Goal: Browse casually: Explore the website without a specific task or goal

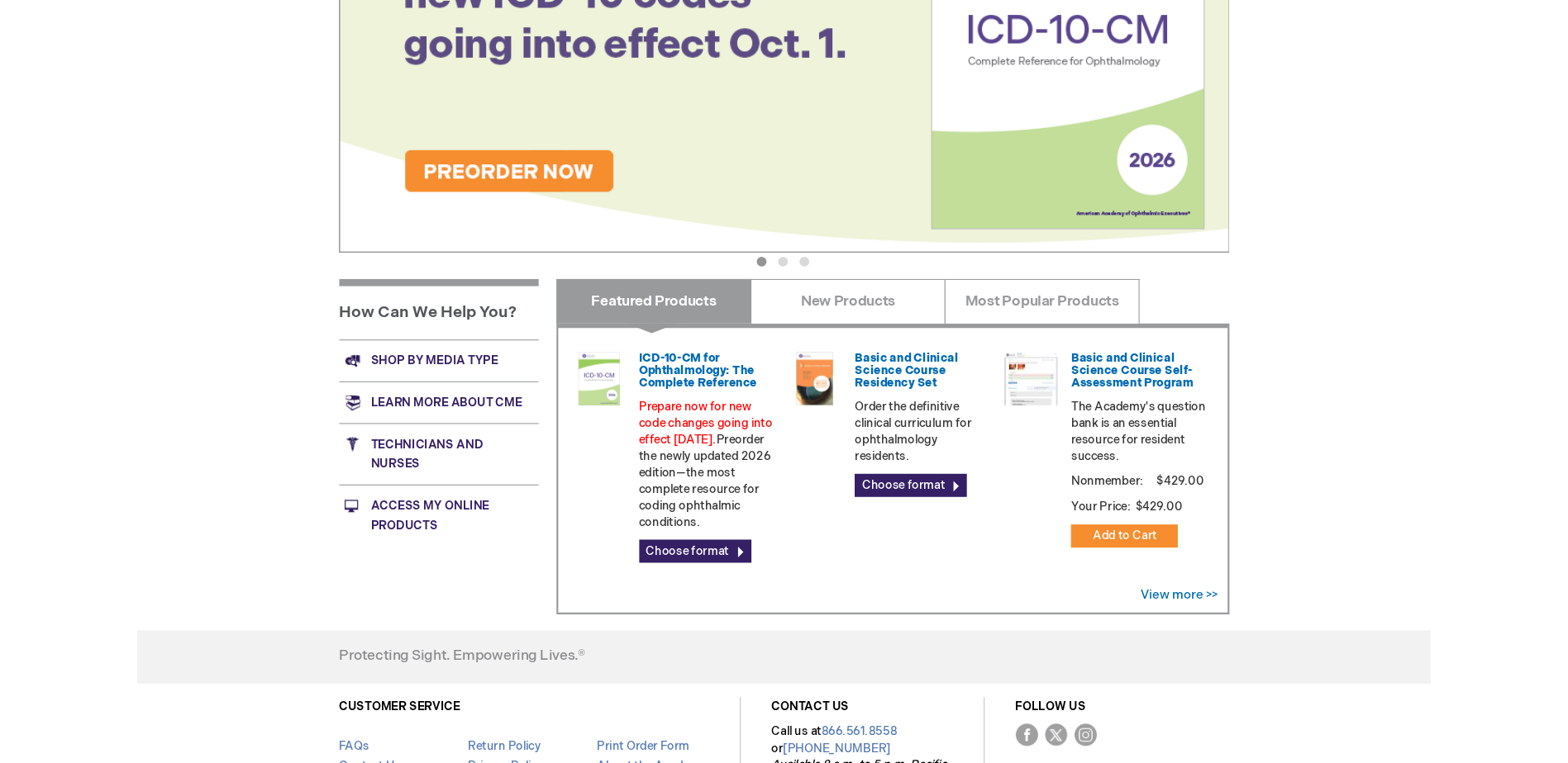
scroll to position [413, 0]
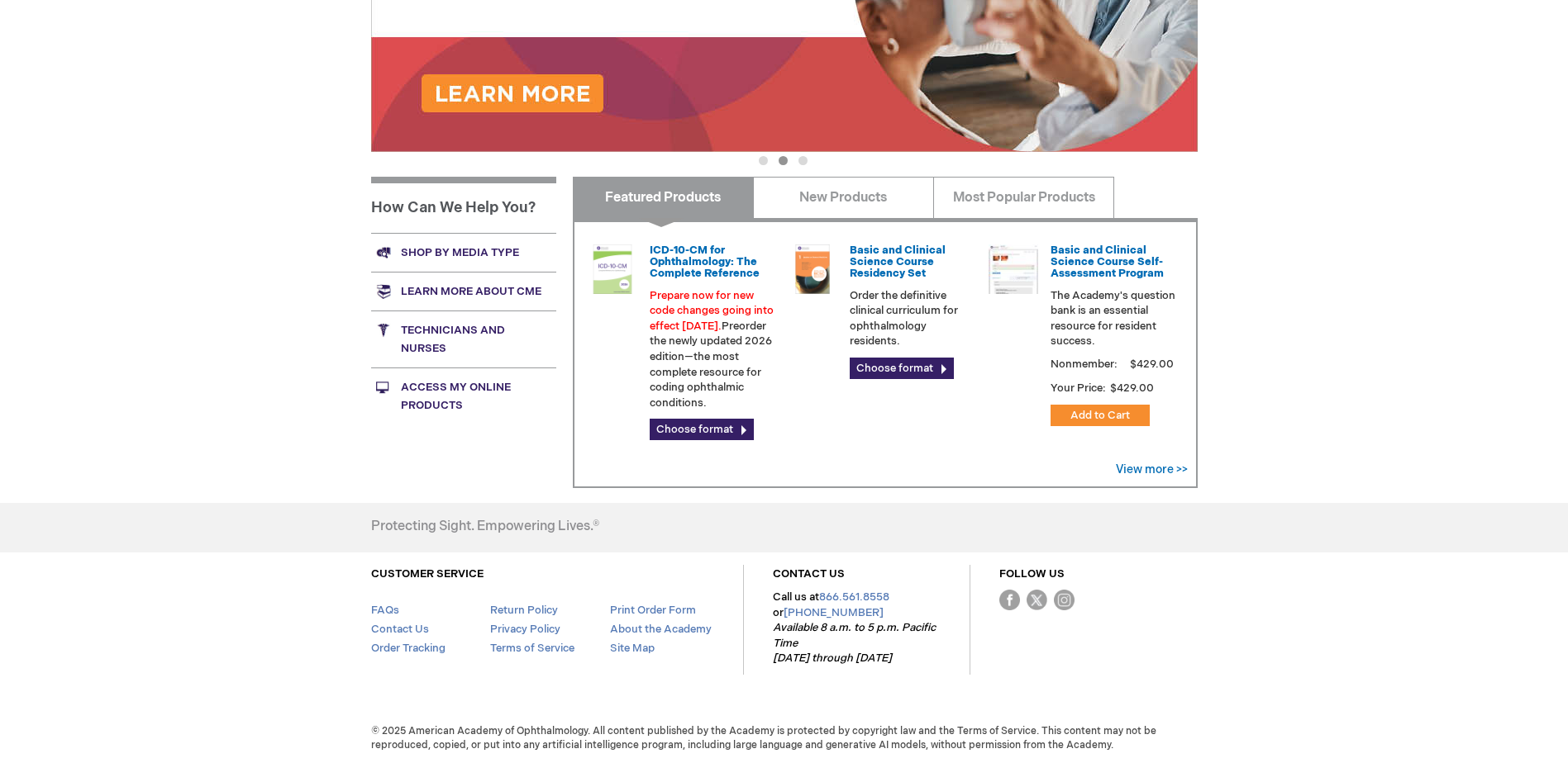
click at [1200, 492] on div "Log Out Search My Cart CLOSE RECENTLY ADDED ITEM(S) Close There are no items in…" at bounding box center [784, 176] width 1568 height 1178
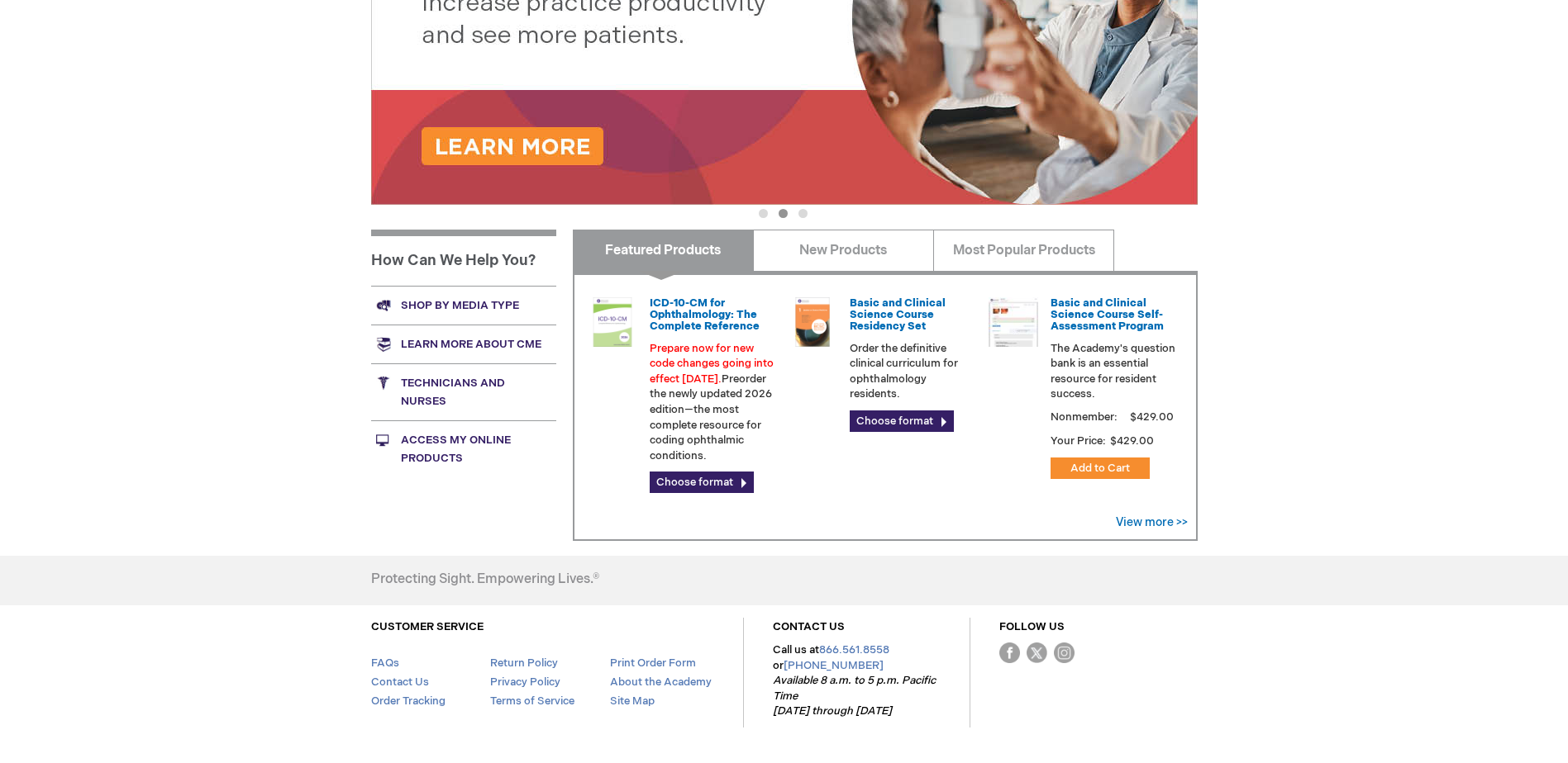
scroll to position [331, 0]
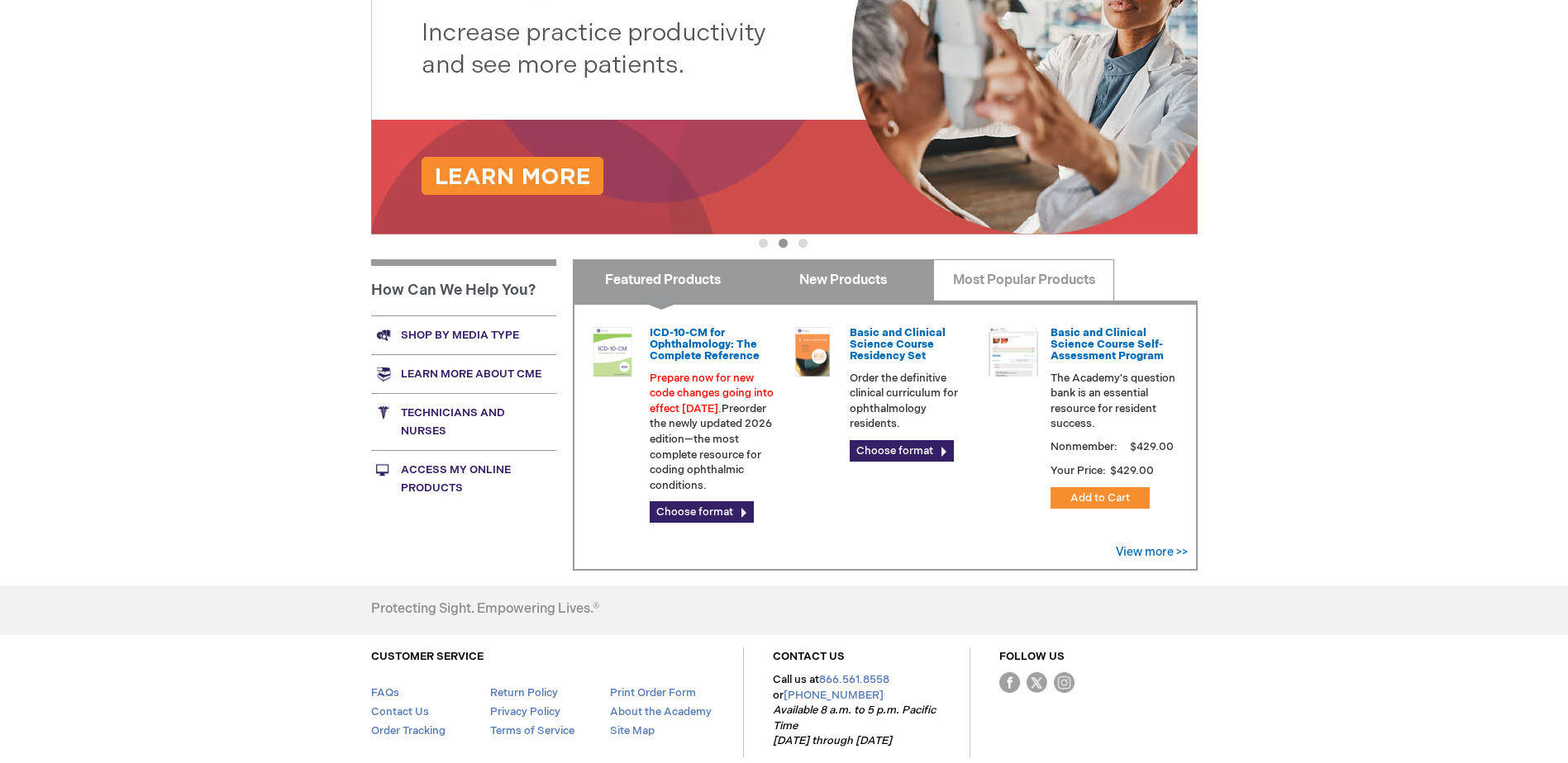
click at [861, 289] on link "New Products" at bounding box center [843, 280] width 181 height 41
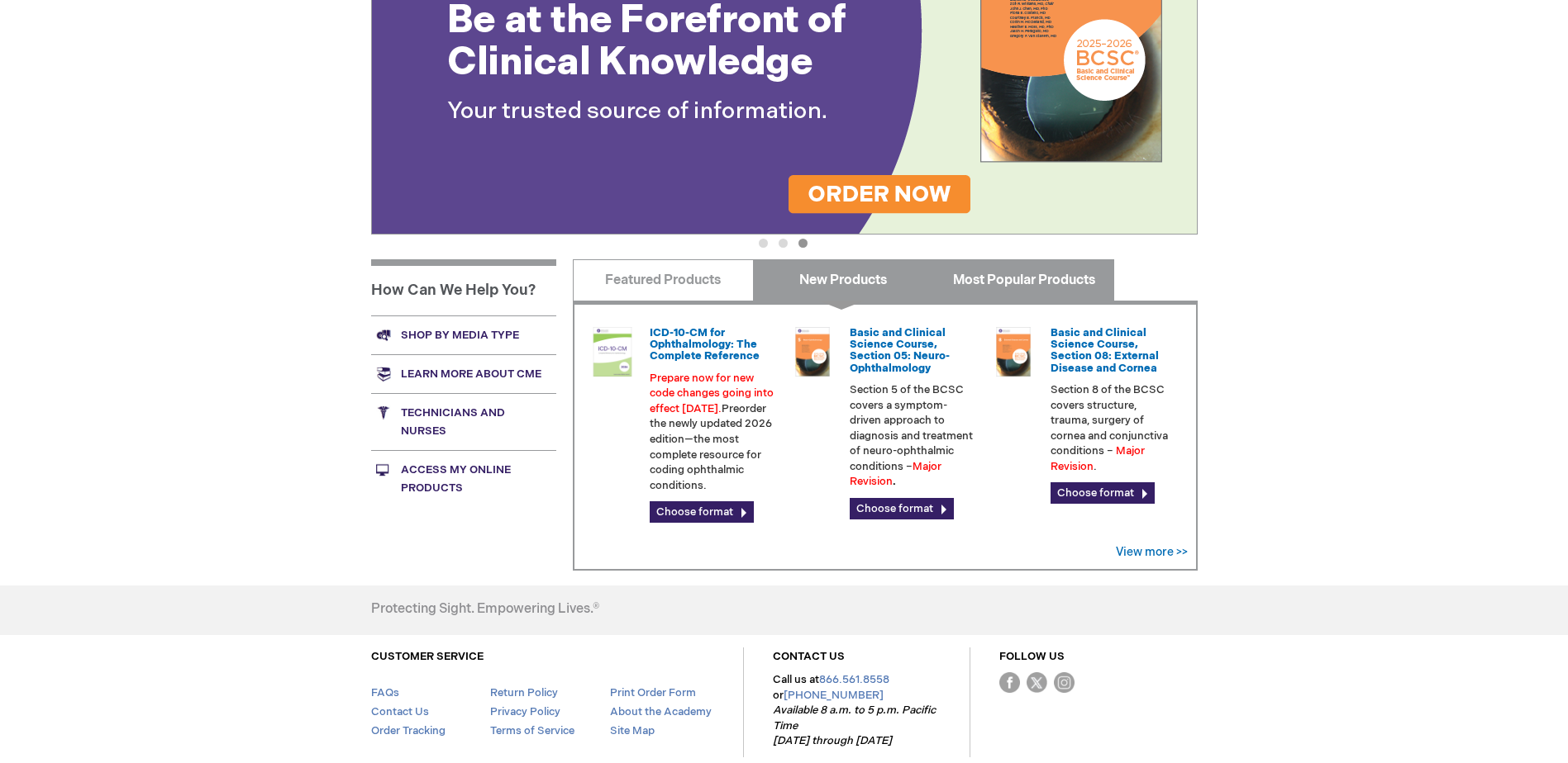
click at [1002, 284] on link "Most Popular Products" at bounding box center [1023, 280] width 181 height 41
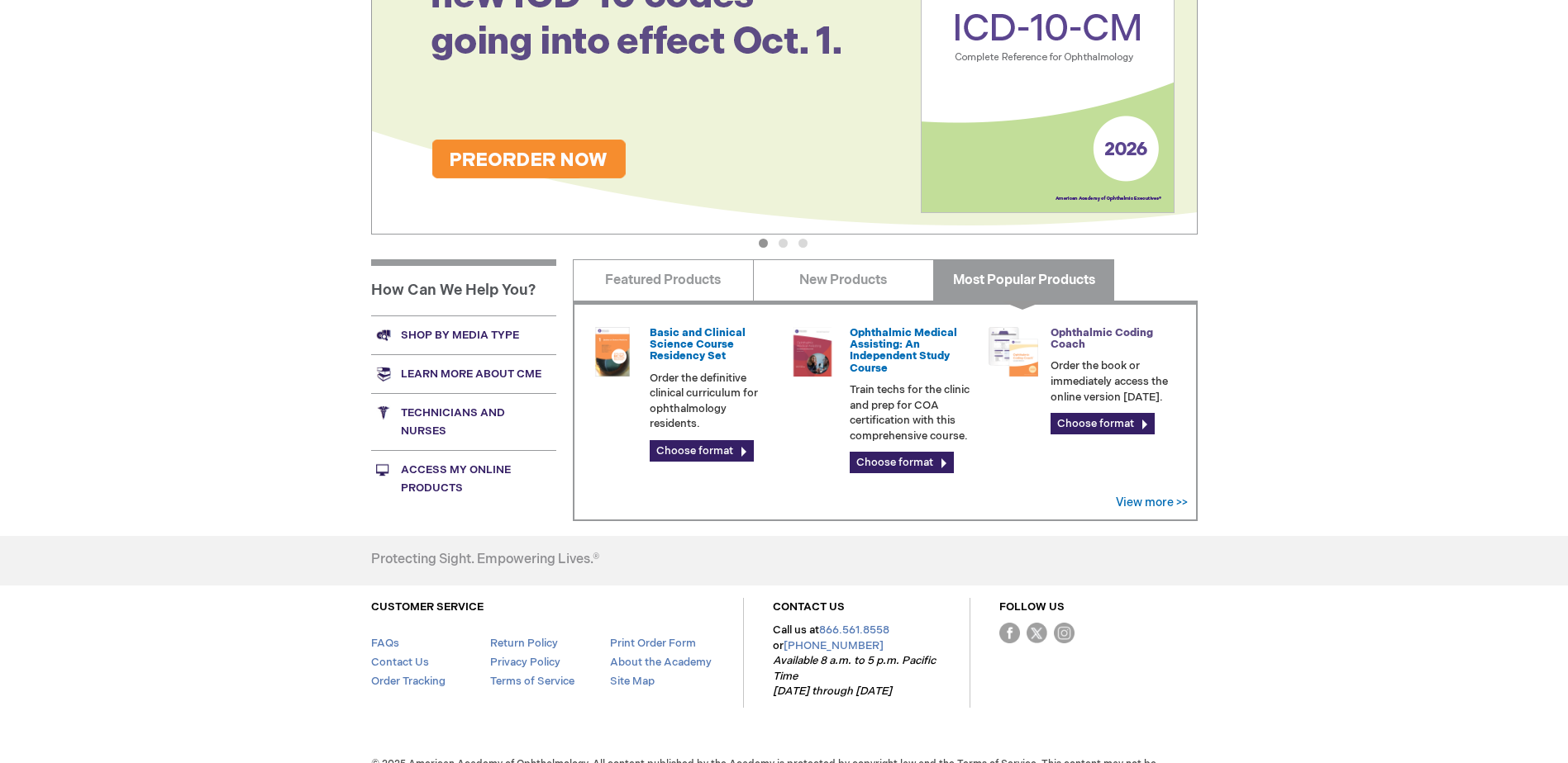
click at [1052, 342] on link "Ophthalmic Coding Coach" at bounding box center [1102, 338] width 102 height 25
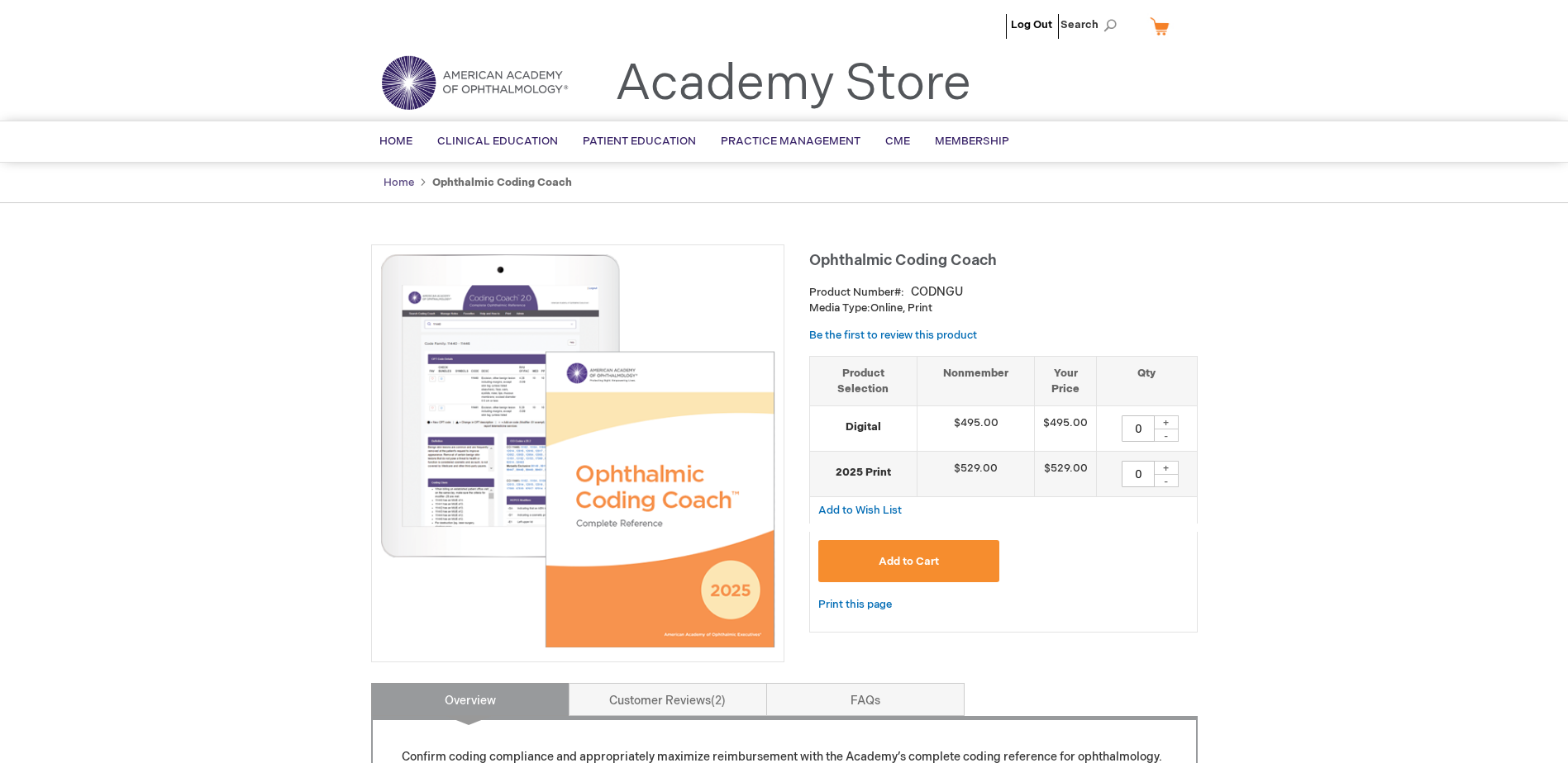
click at [391, 179] on link "Home" at bounding box center [398, 181] width 30 height 13
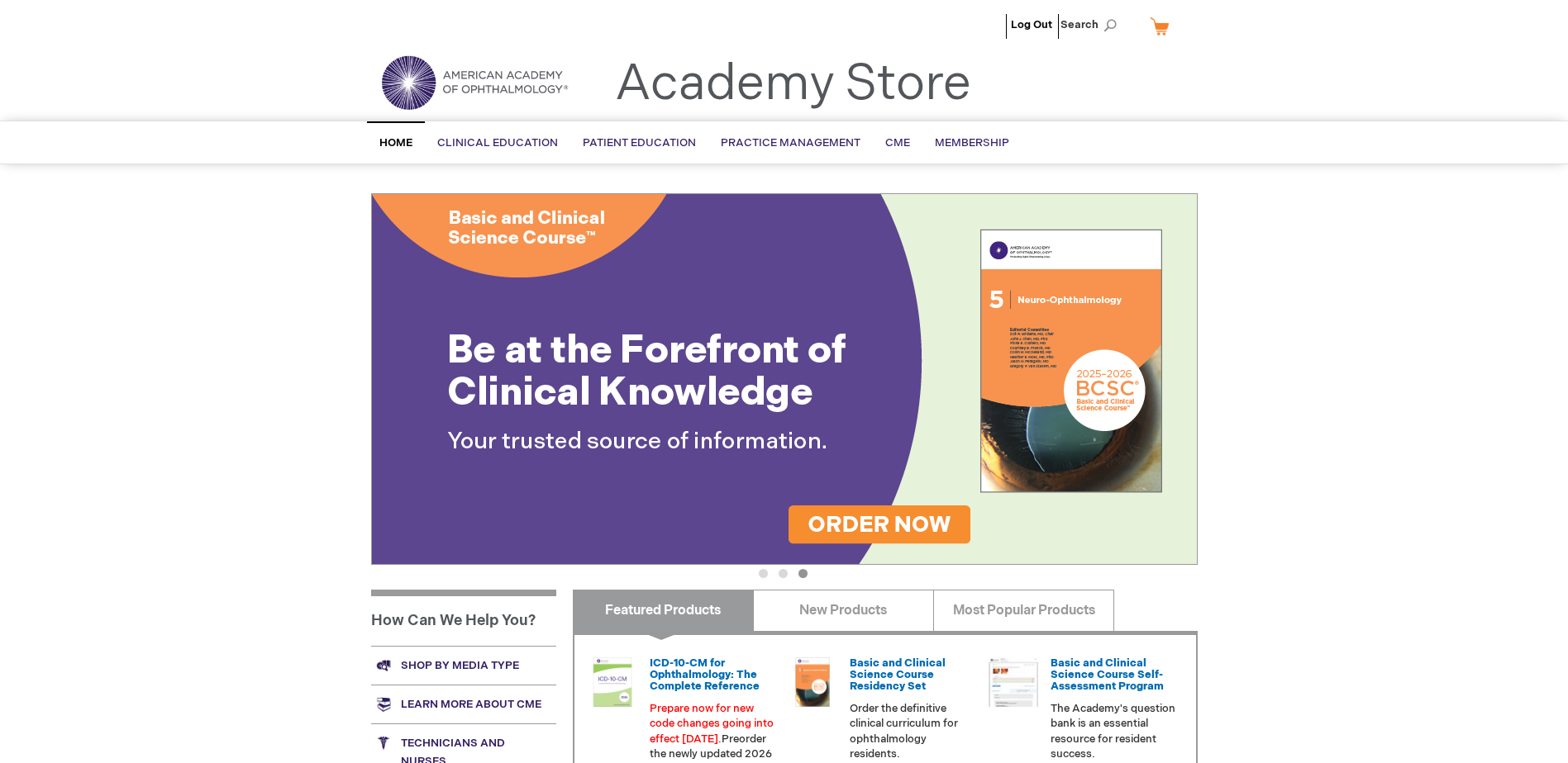
click at [262, 280] on div "Log Out Search My Cart CLOSE RECENTLY ADDED ITEM(S) Close There are no items in…" at bounding box center [784, 588] width 1568 height 1178
click at [1287, 322] on div "Log Out Search My Cart CLOSE RECENTLY ADDED ITEM(S) Close There are no items in…" at bounding box center [784, 588] width 1568 height 1178
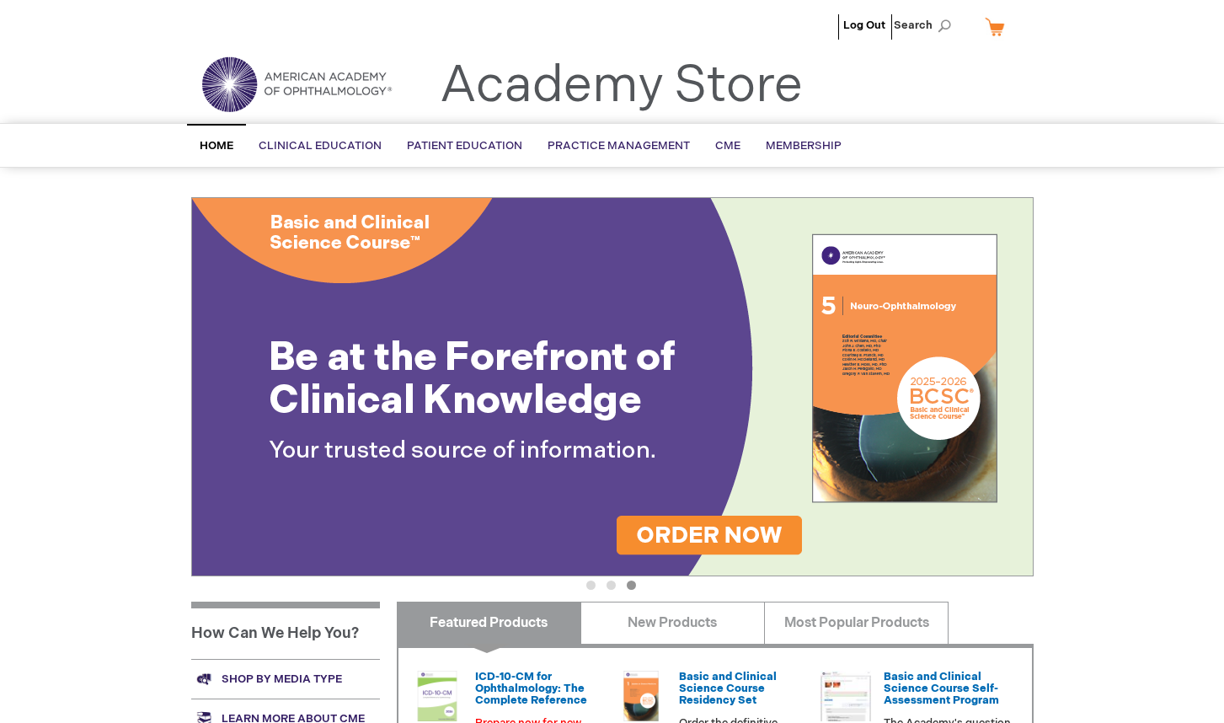
click at [218, 99] on img at bounding box center [296, 84] width 202 height 61
